Goal: Task Accomplishment & Management: Manage account settings

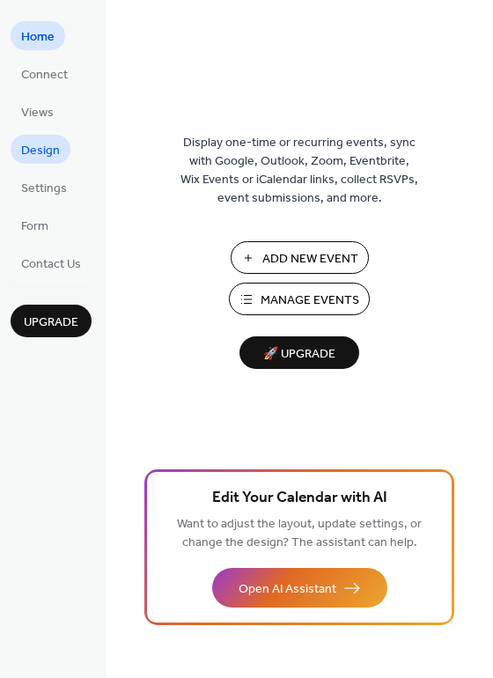
click at [28, 160] on span "Design" at bounding box center [40, 151] width 39 height 18
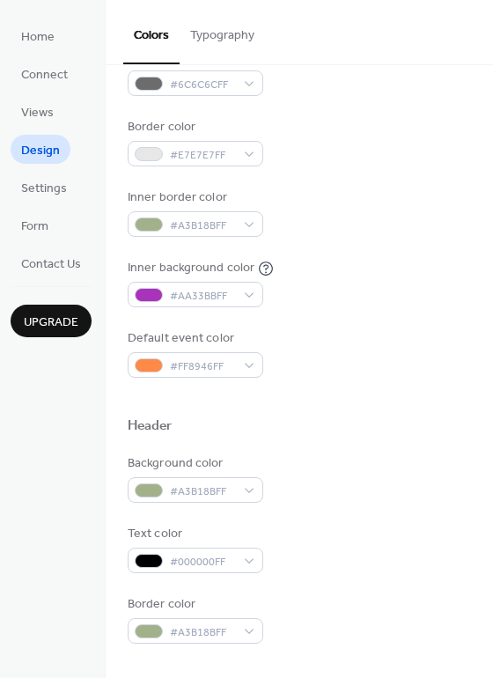
scroll to position [319, 0]
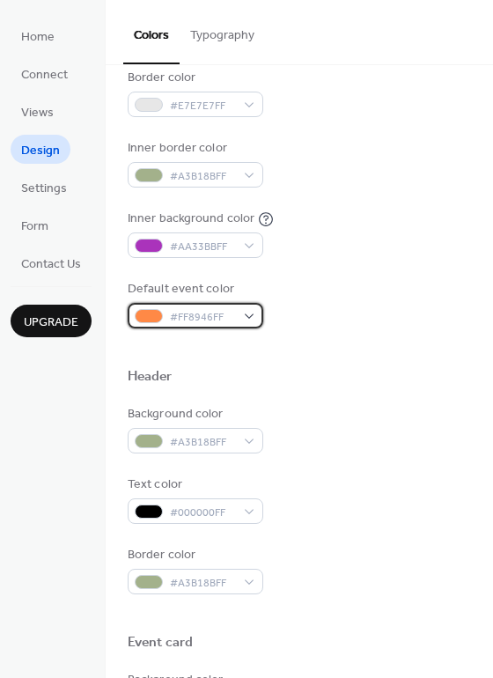
click at [163, 310] on div "#FF8946FF" at bounding box center [196, 316] width 136 height 26
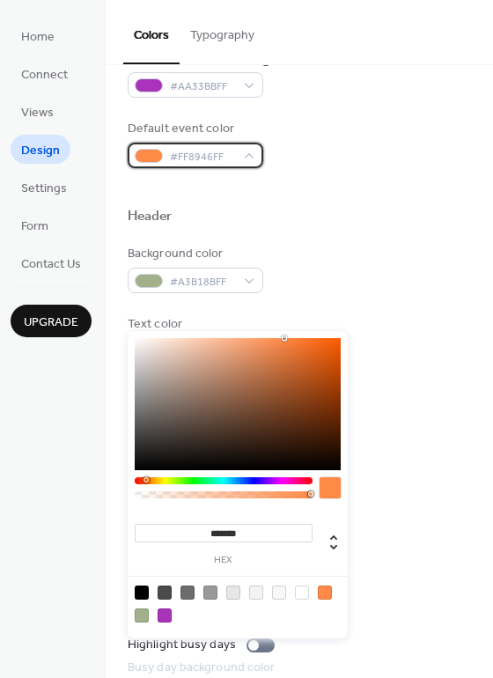
scroll to position [560, 0]
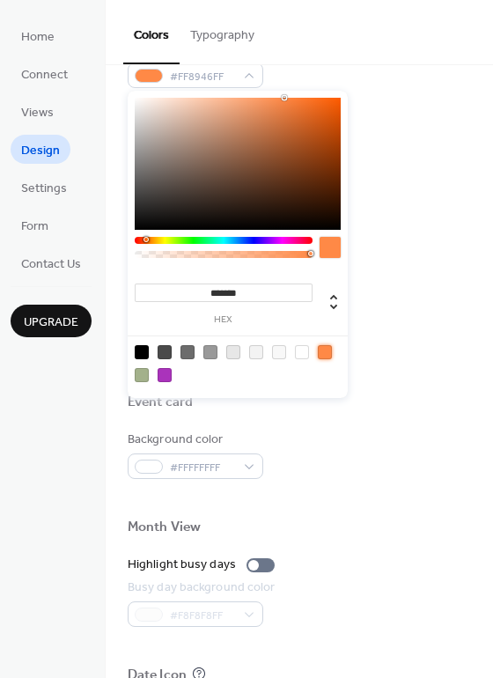
click at [326, 352] on div at bounding box center [325, 352] width 14 height 14
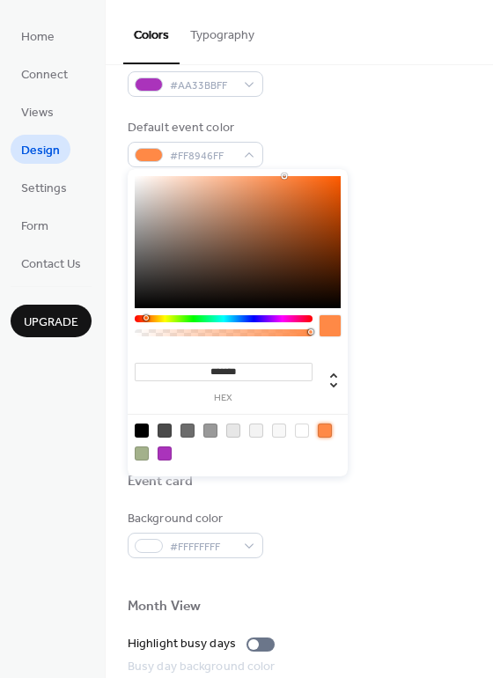
scroll to position [480, 0]
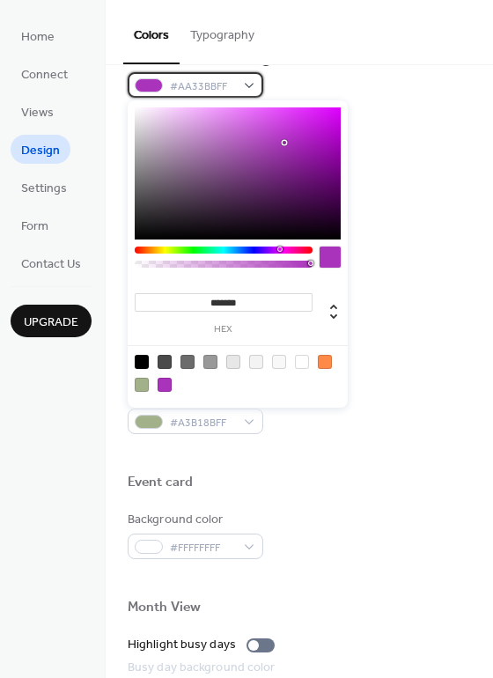
click at [209, 83] on span "#AA33BBFF" at bounding box center [202, 86] width 65 height 18
click at [135, 378] on div at bounding box center [142, 385] width 14 height 14
type input "*******"
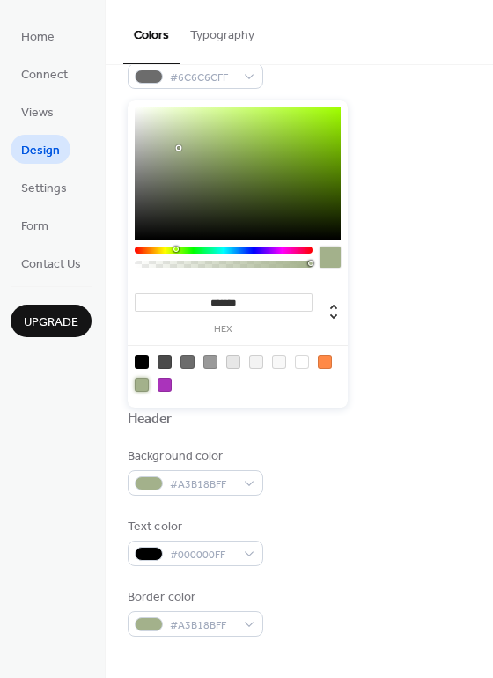
scroll to position [239, 0]
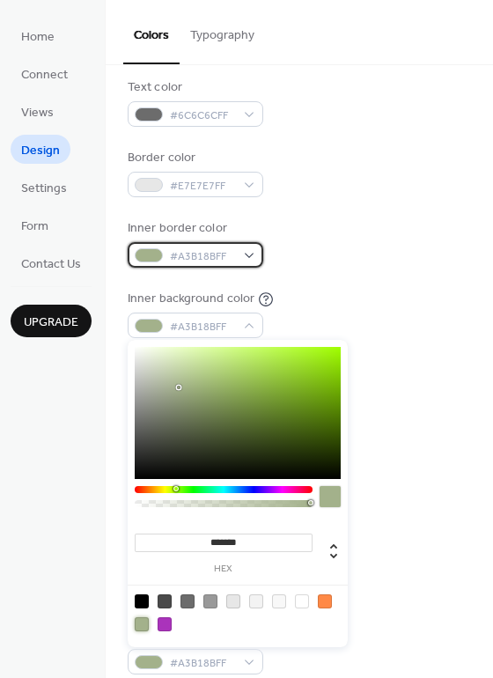
click at [206, 258] on span "#A3B18BFF" at bounding box center [202, 256] width 65 height 18
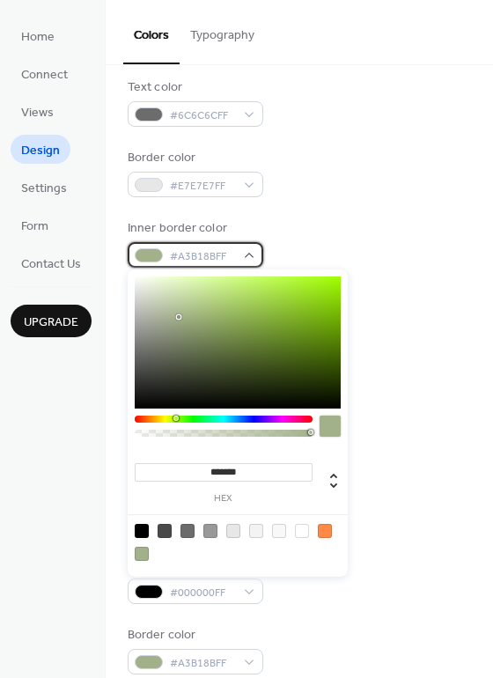
click at [151, 256] on div at bounding box center [149, 255] width 28 height 14
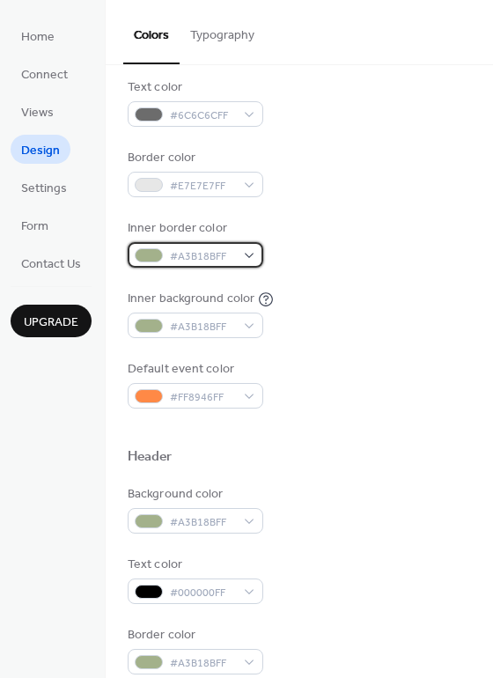
click at [213, 247] on span "#A3B18BFF" at bounding box center [202, 256] width 65 height 18
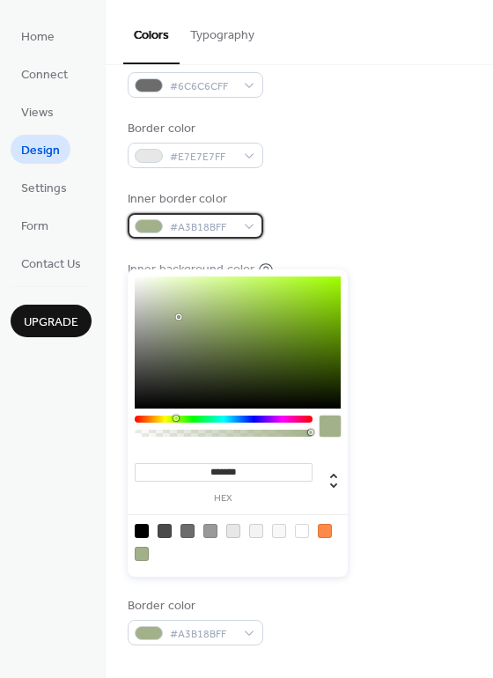
scroll to position [400, 0]
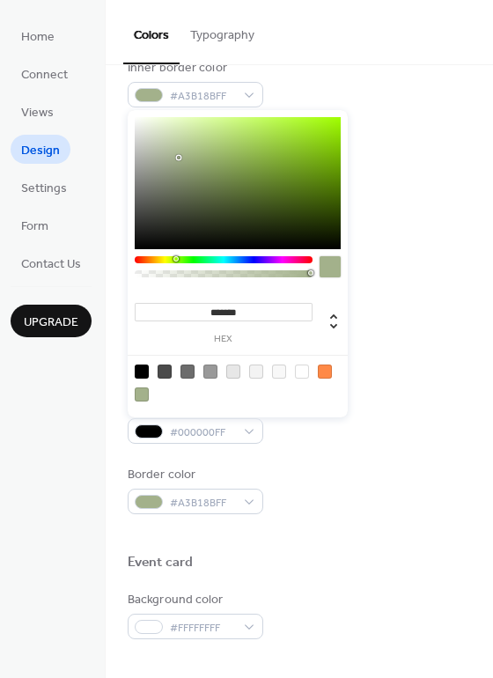
click at [148, 366] on div at bounding box center [142, 371] width 14 height 14
type input "*******"
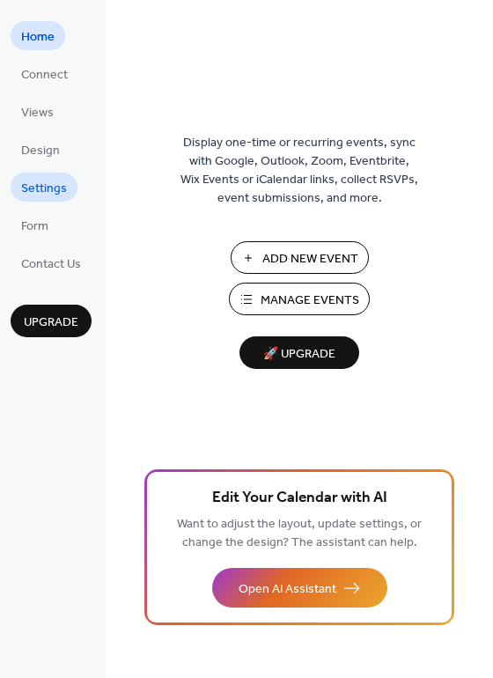
drag, startPoint x: 0, startPoint y: 0, endPoint x: 53, endPoint y: 197, distance: 204.1
click at [53, 197] on span "Settings" at bounding box center [44, 189] width 46 height 18
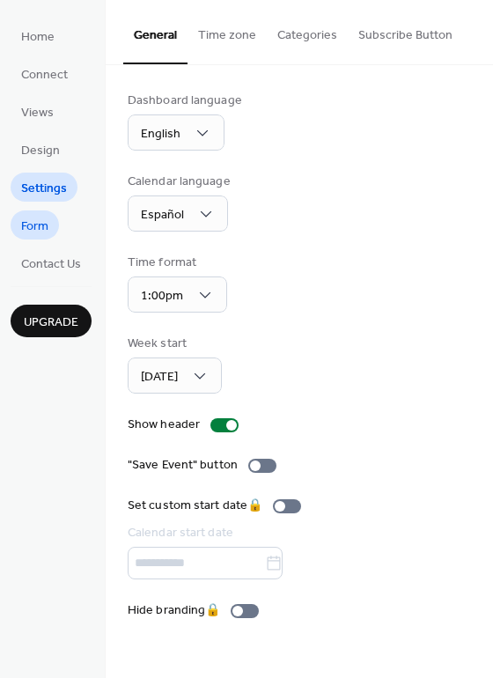
click at [47, 232] on span "Form" at bounding box center [34, 226] width 27 height 18
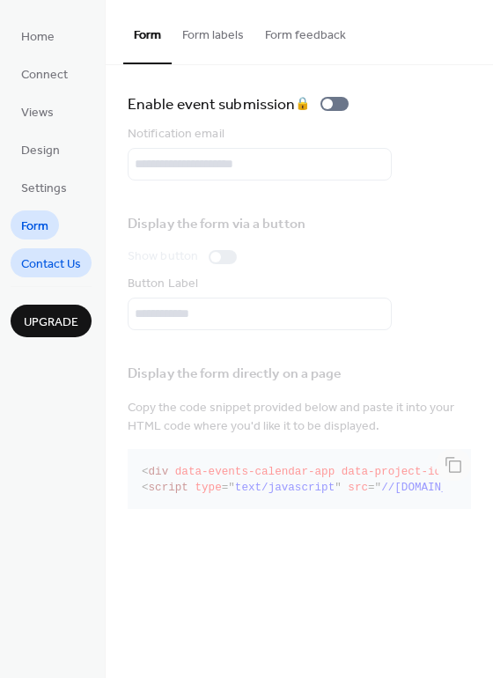
click at [44, 255] on span "Contact Us" at bounding box center [51, 264] width 60 height 18
